Goal: Navigation & Orientation: Understand site structure

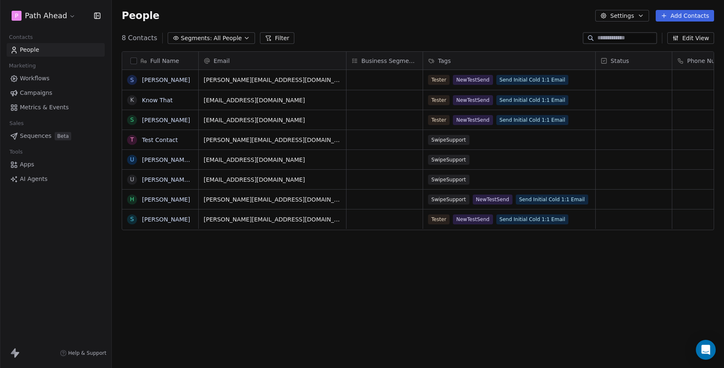
scroll to position [324, 613]
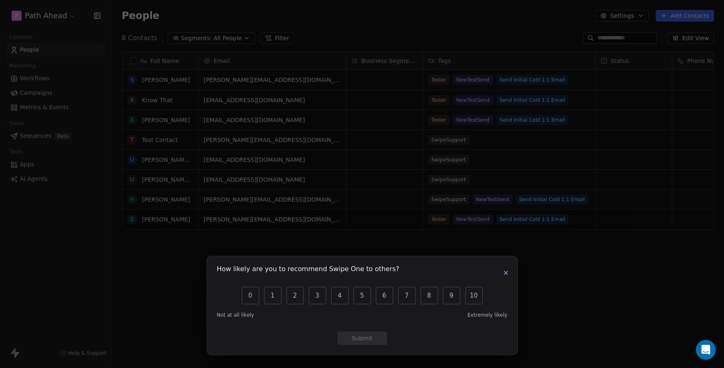
click at [507, 272] on icon "button" at bounding box center [506, 272] width 3 height 3
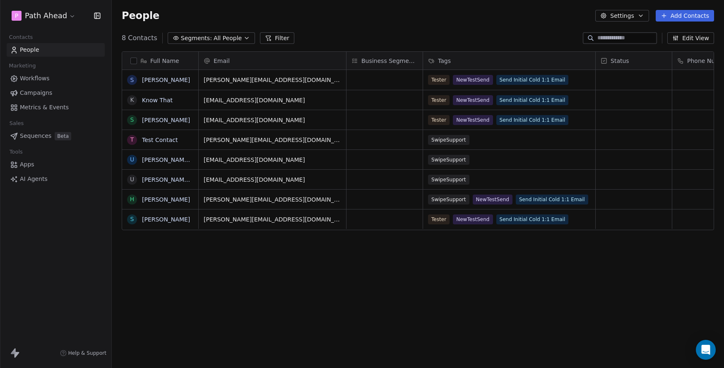
click at [33, 77] on span "Workflows" at bounding box center [35, 78] width 30 height 9
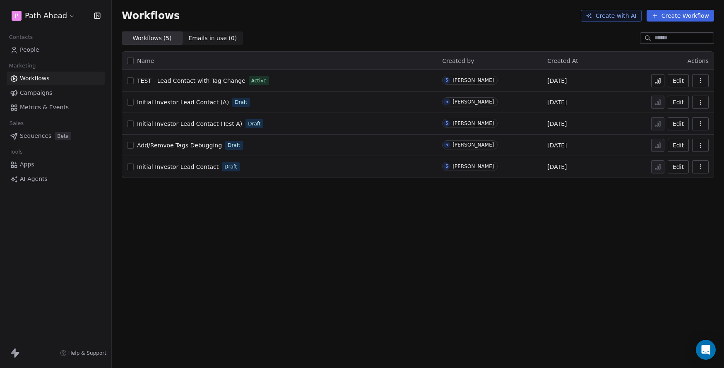
click at [33, 92] on span "Campaigns" at bounding box center [36, 93] width 32 height 9
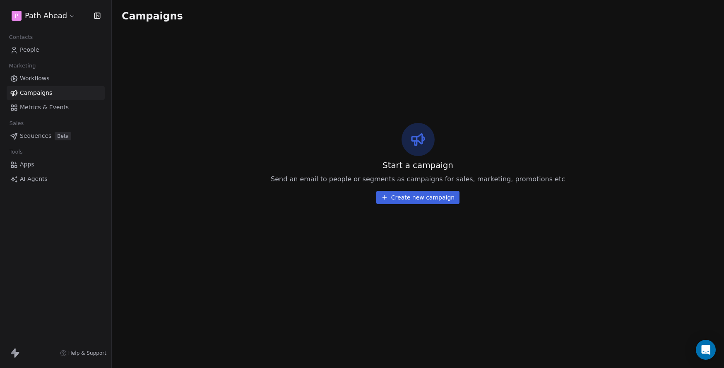
click at [54, 176] on link "AI Agents" at bounding box center [56, 179] width 98 height 14
